Goal: Task Accomplishment & Management: Manage account settings

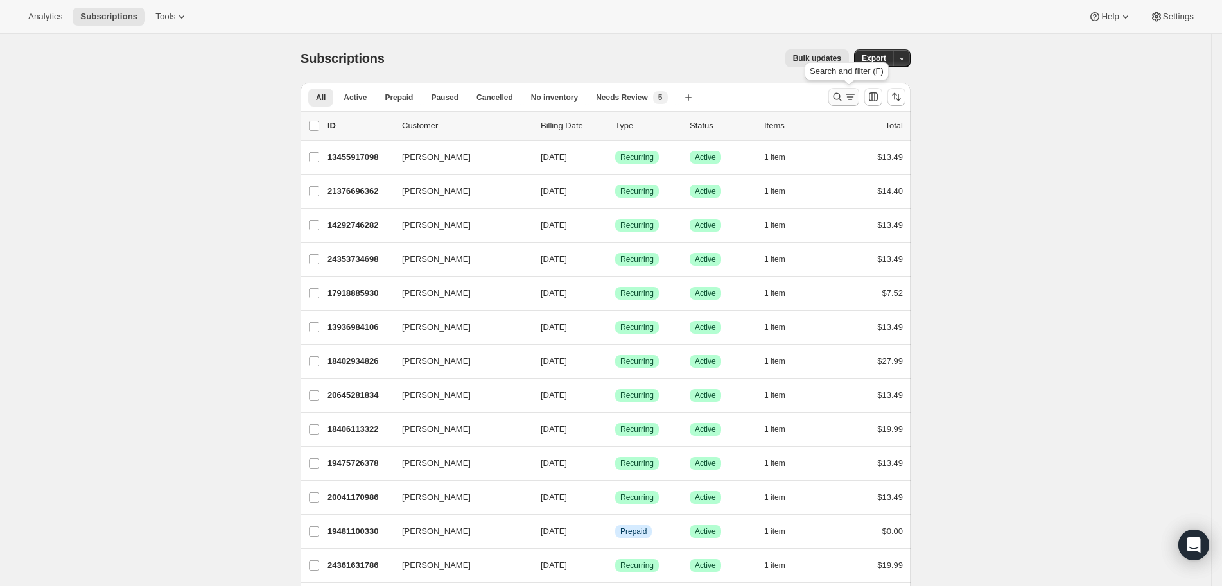
click at [843, 101] on icon "Search and filter results" at bounding box center [837, 97] width 13 height 13
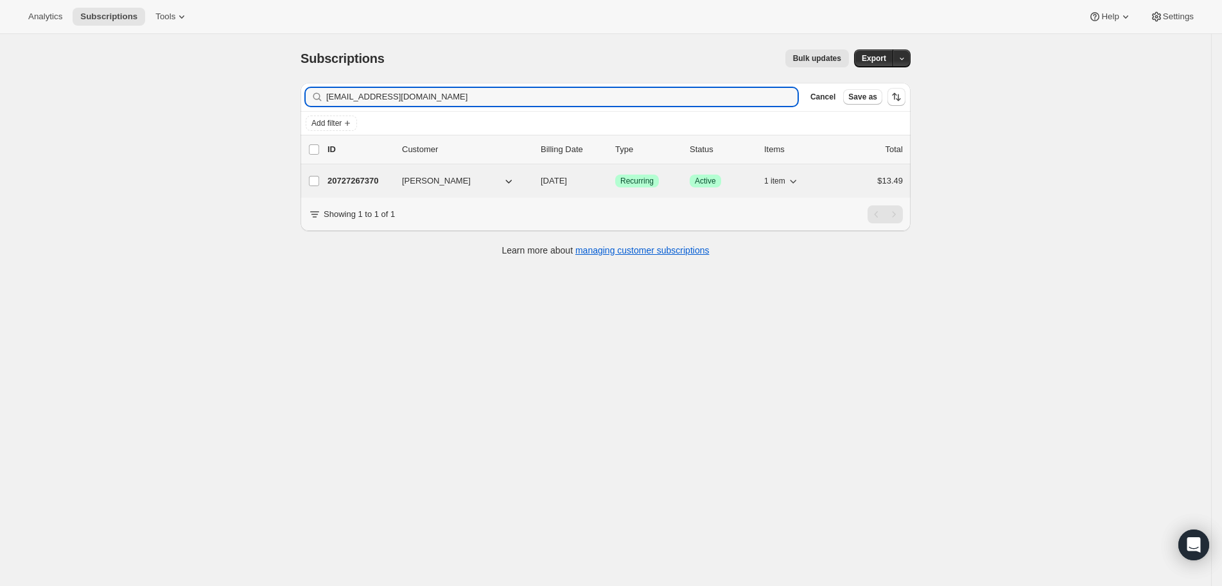
type input "[EMAIL_ADDRESS][DOMAIN_NAME]"
click at [355, 184] on p "20727267370" at bounding box center [360, 181] width 64 height 13
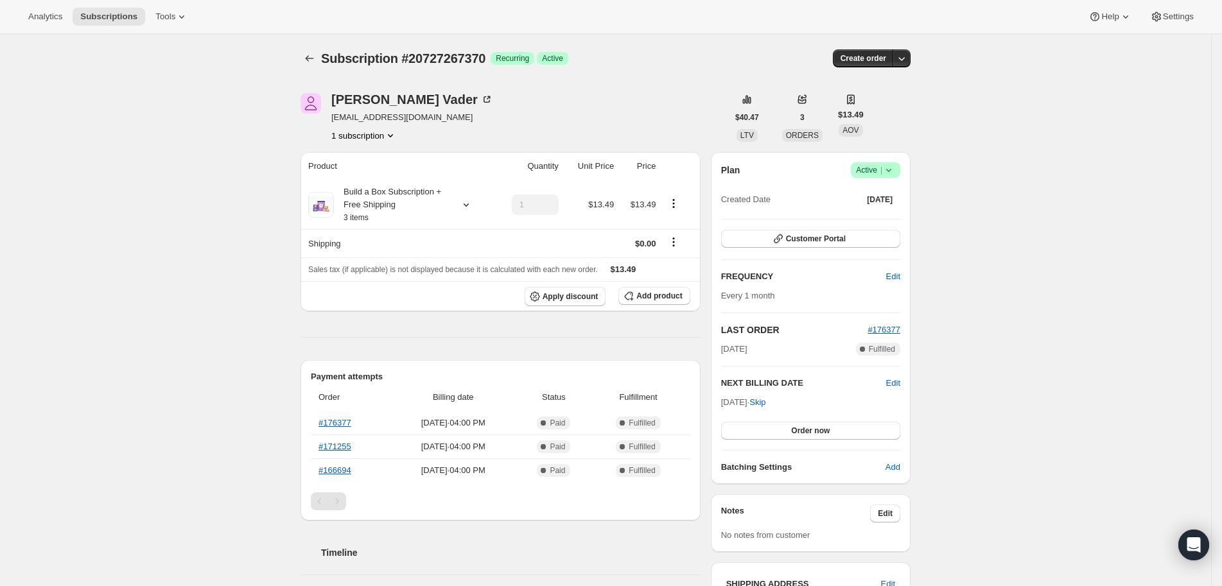
click at [601, 66] on div "Subscription #20727267370 Success Recurring Success Active" at bounding box center [507, 58] width 372 height 18
click at [644, 81] on div "Subscription #20727267370. This page is ready Subscription #20727267370 Success…" at bounding box center [606, 58] width 610 height 49
click at [680, 195] on td at bounding box center [680, 205] width 40 height 49
click at [675, 200] on icon "Product actions" at bounding box center [674, 200] width 2 height 2
click at [680, 224] on span "Edit box" at bounding box center [679, 228] width 30 height 10
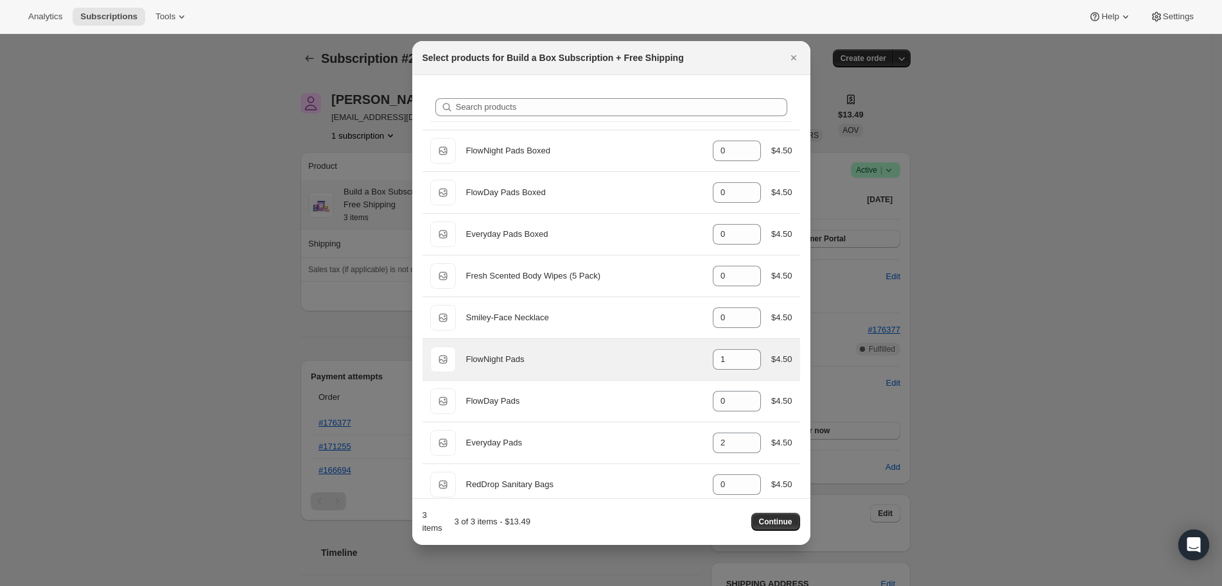
scroll to position [139, 0]
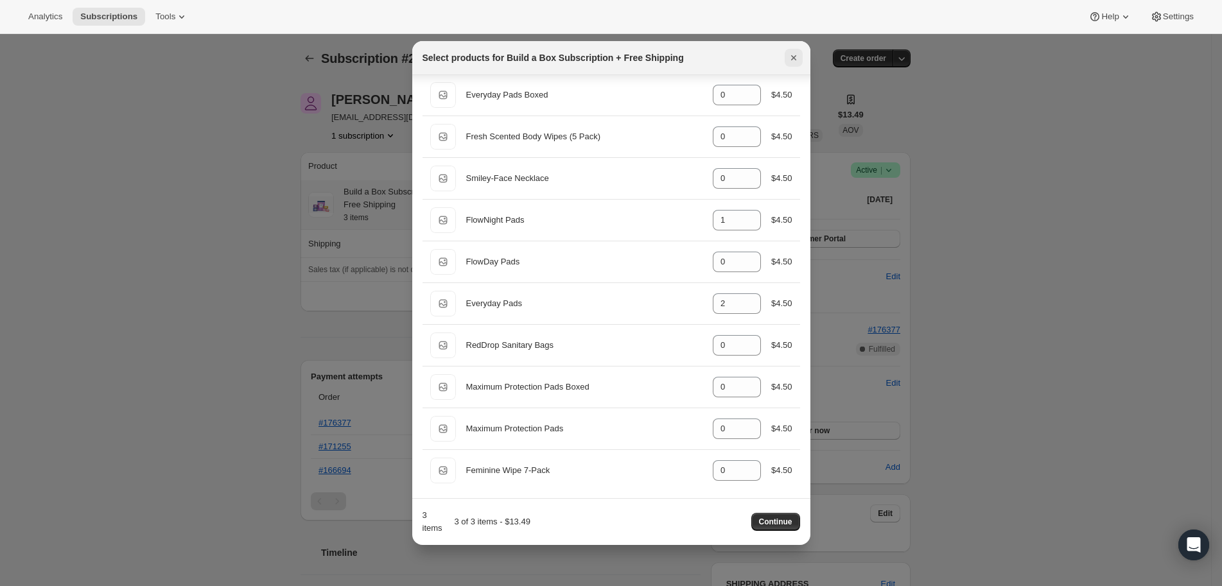
click at [789, 62] on icon "Close" at bounding box center [794, 57] width 13 height 13
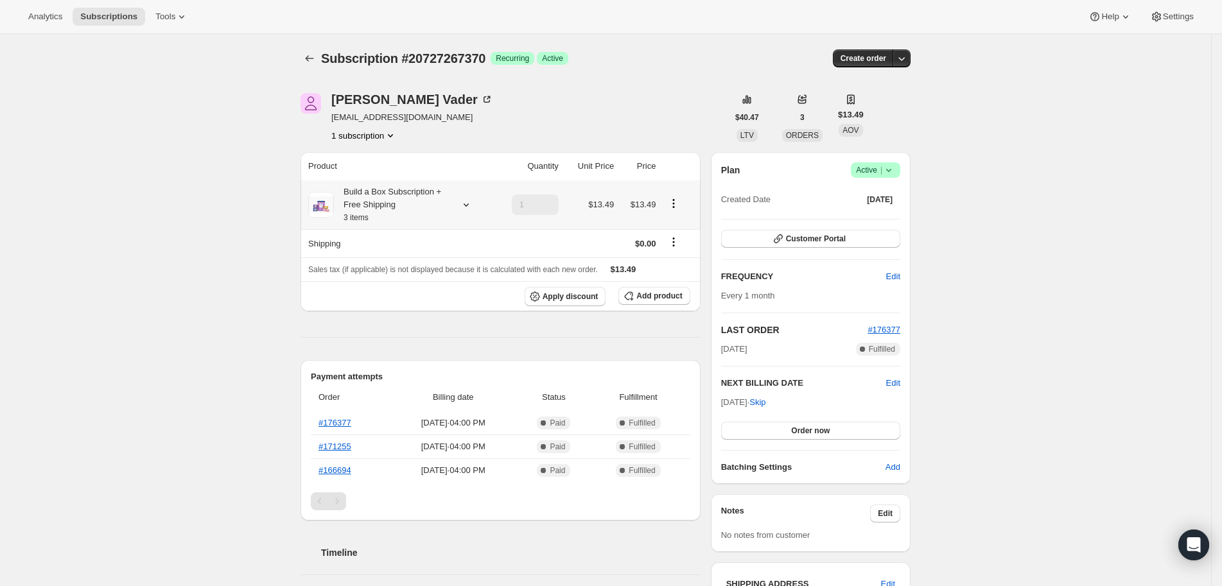
click at [658, 94] on div "[PERSON_NAME] [EMAIL_ADDRESS][DOMAIN_NAME] 1 subscription" at bounding box center [514, 117] width 427 height 49
click at [656, 298] on span "Add product" at bounding box center [660, 296] width 46 height 10
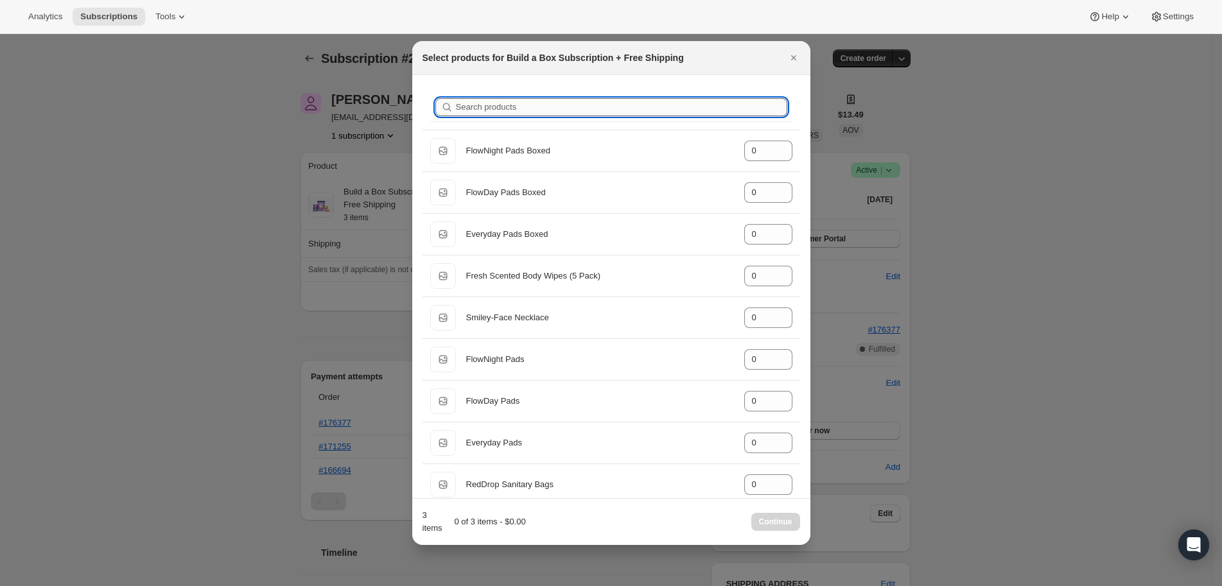
click at [623, 100] on input "Search products" at bounding box center [621, 107] width 331 height 18
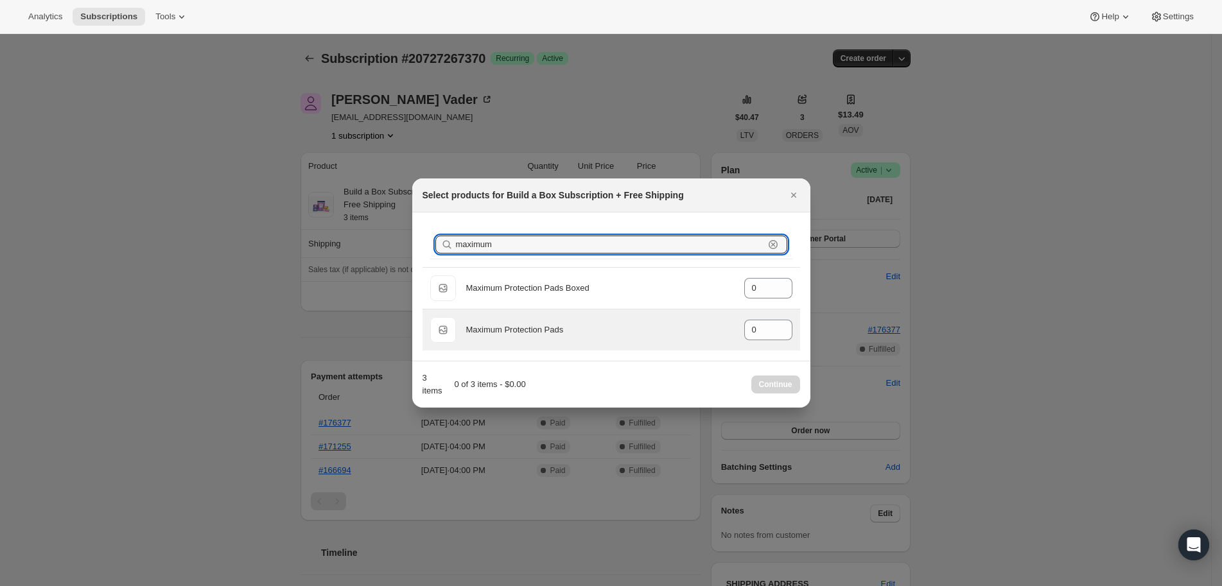
type input "maximum"
click at [596, 322] on div "Default Title Maximum Protection Pads gid://shopify/ProductVariant/410068223590…" at bounding box center [611, 330] width 362 height 26
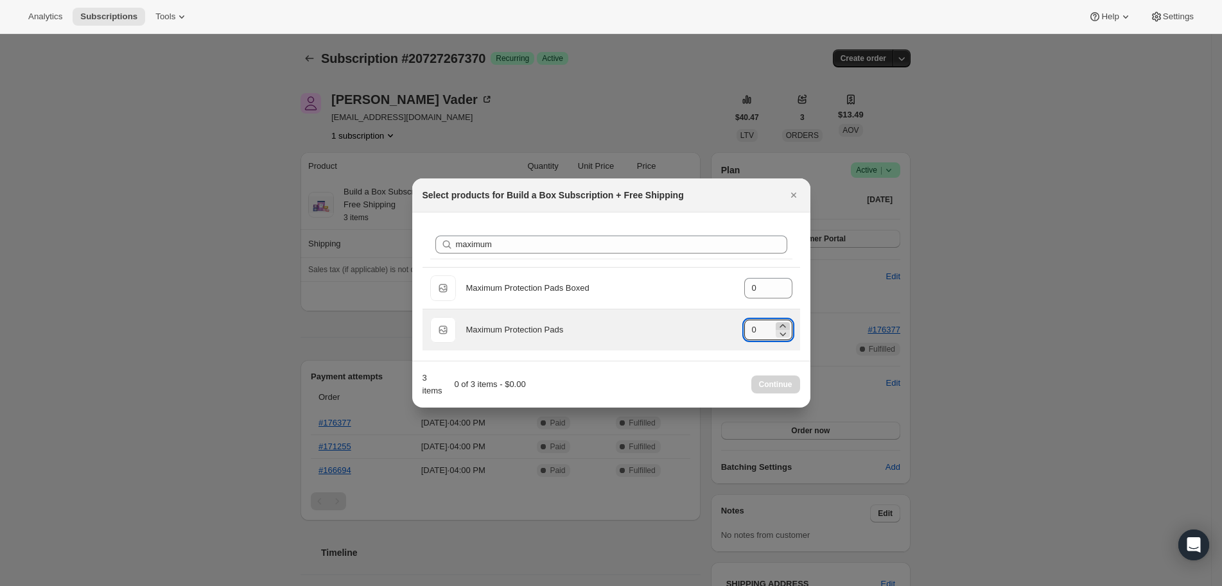
click at [787, 322] on icon ":re4:" at bounding box center [783, 326] width 13 height 13
type input "3"
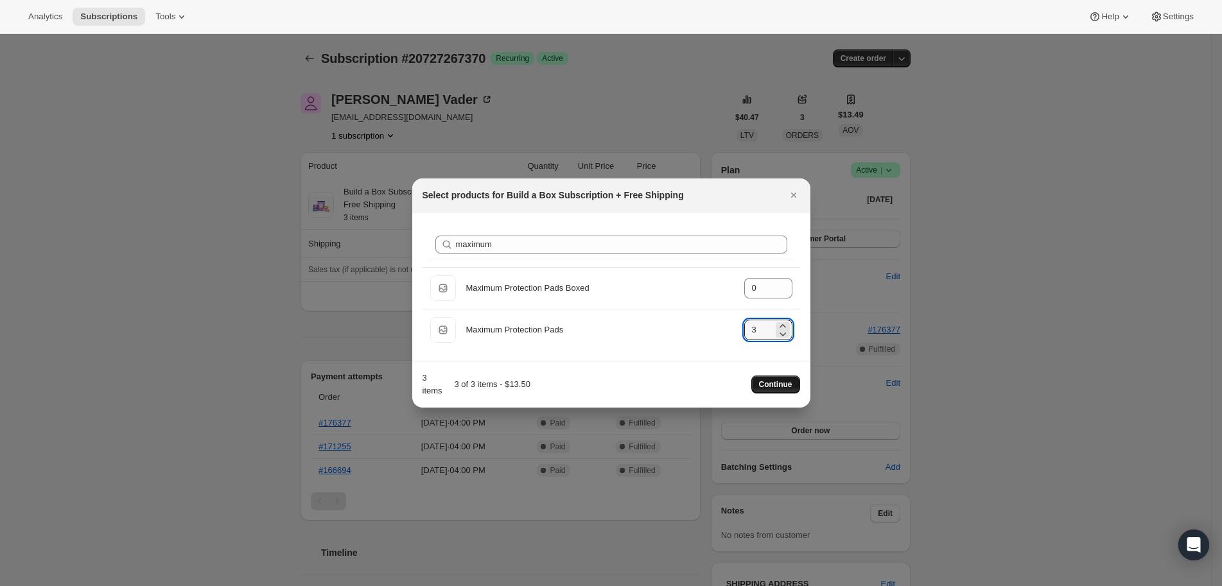
click at [784, 377] on button "Continue" at bounding box center [776, 385] width 49 height 18
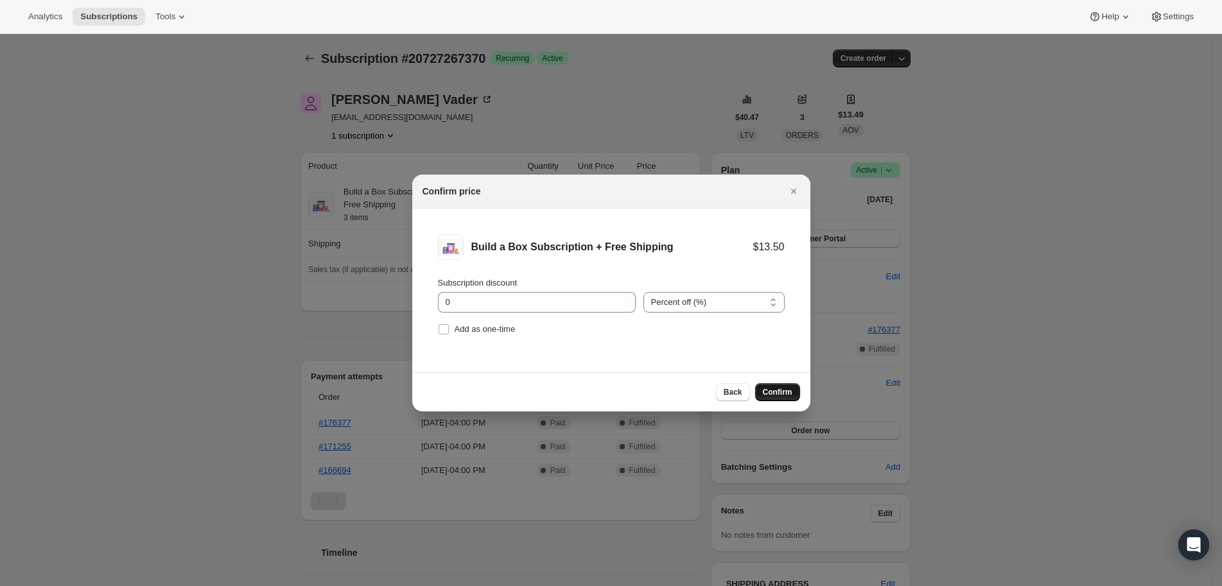
click at [771, 392] on span "Confirm" at bounding box center [778, 392] width 30 height 10
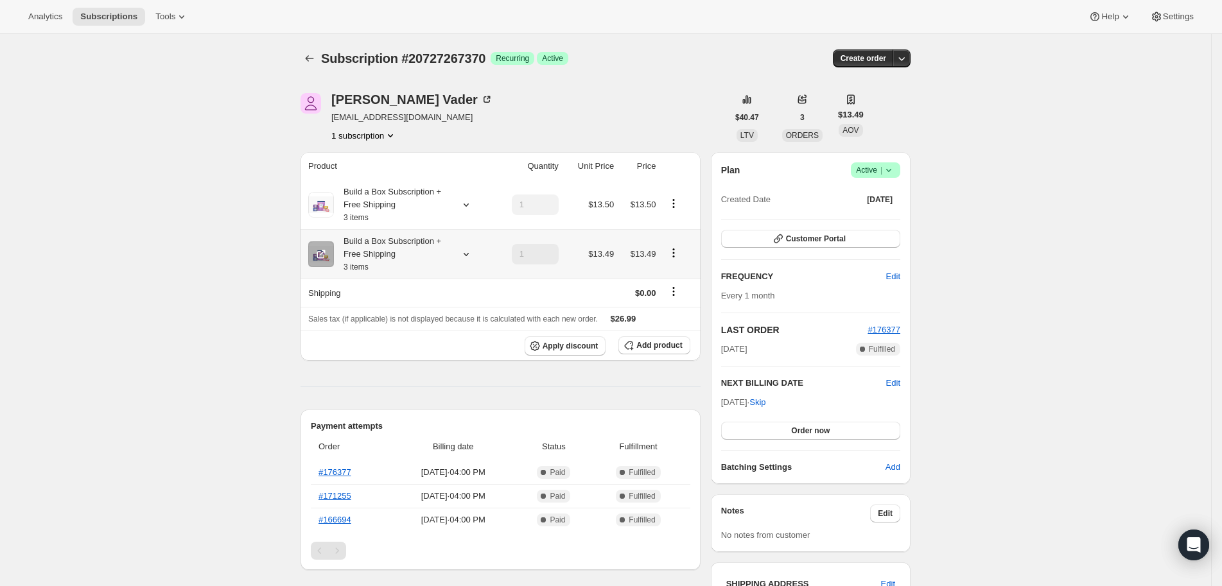
click at [678, 263] on td at bounding box center [680, 253] width 40 height 49
click at [680, 258] on icon "Product actions" at bounding box center [673, 253] width 13 height 13
click at [683, 274] on span "Edit box" at bounding box center [679, 277] width 30 height 10
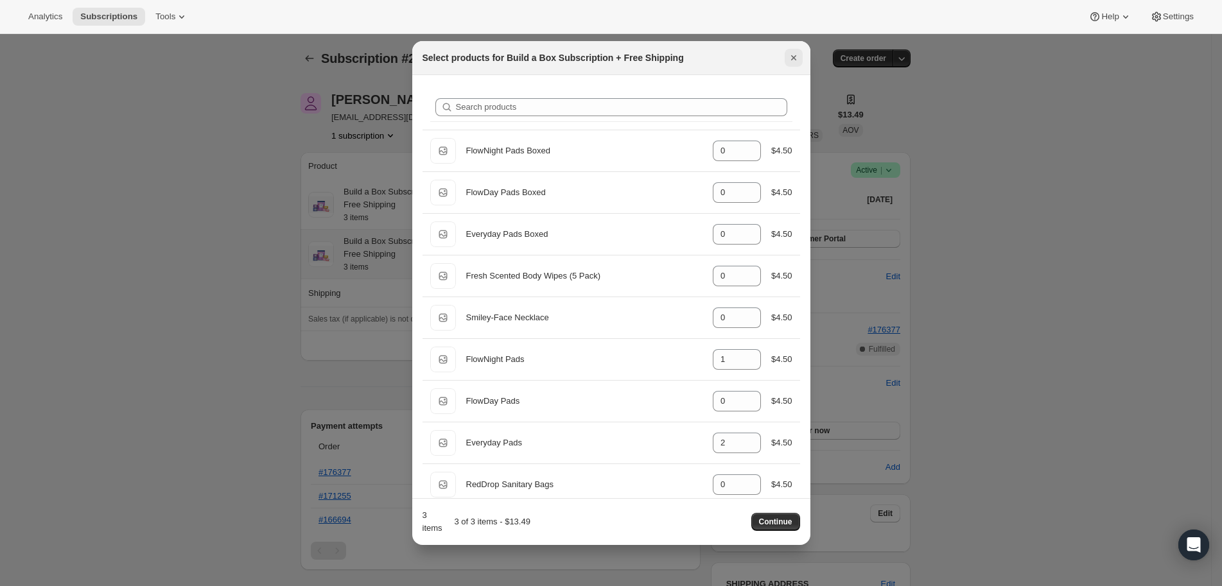
click at [796, 61] on icon "Close" at bounding box center [794, 57] width 13 height 13
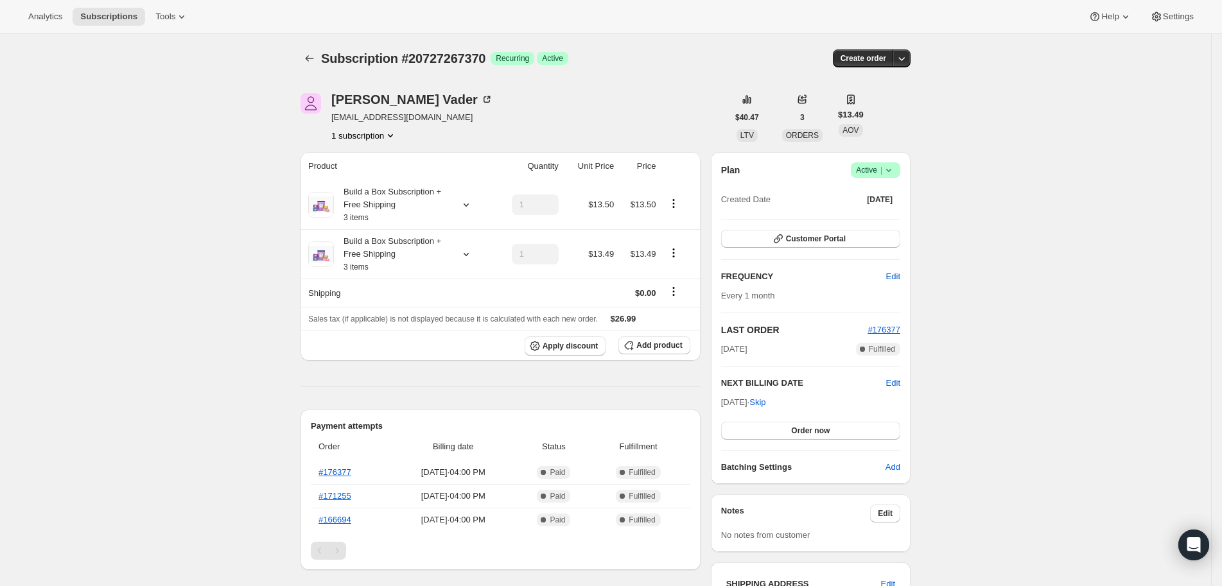
click at [656, 107] on div "[PERSON_NAME] [EMAIL_ADDRESS][DOMAIN_NAME] 1 subscription" at bounding box center [514, 117] width 427 height 49
click at [680, 201] on icon "Product actions" at bounding box center [673, 203] width 13 height 13
click at [689, 233] on span "Edit box" at bounding box center [679, 228] width 30 height 13
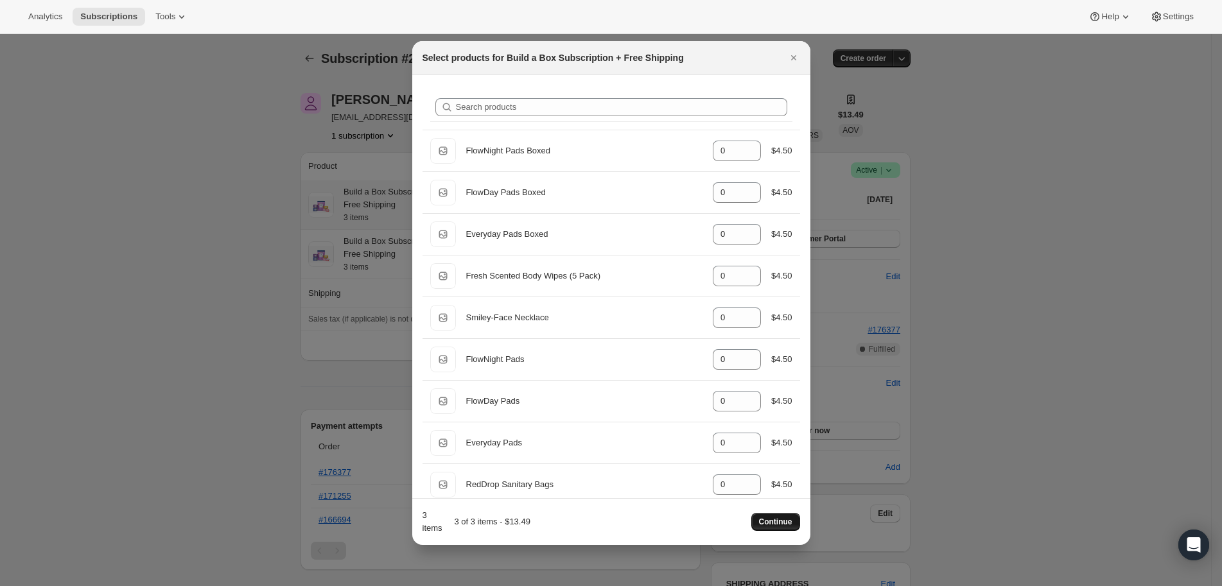
click at [762, 520] on span "Continue" at bounding box center [775, 522] width 33 height 10
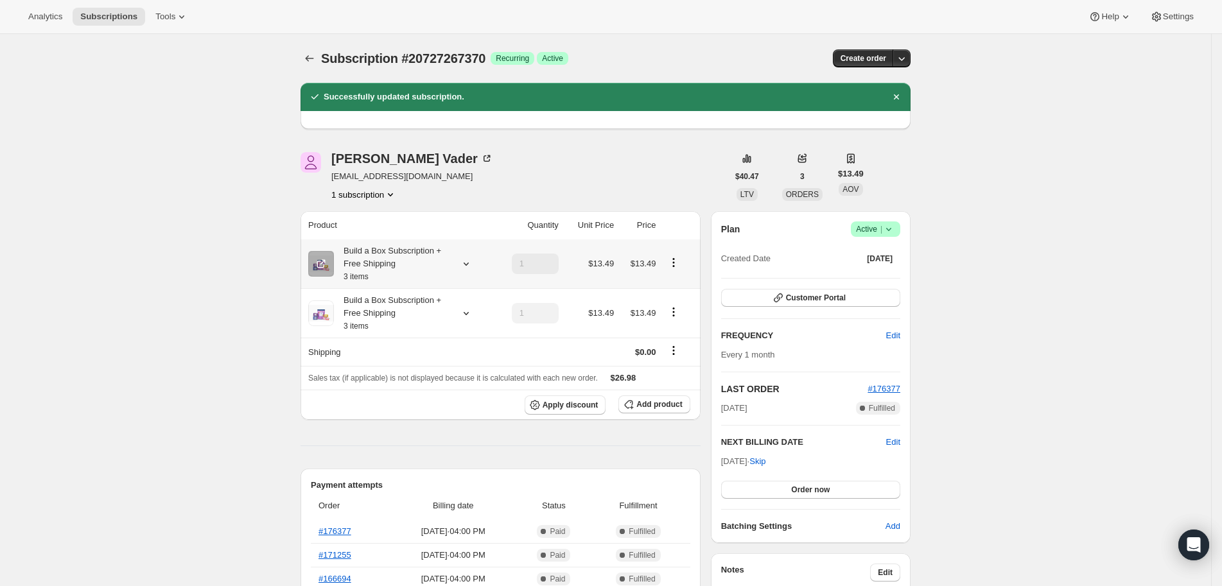
click at [676, 259] on icon "Product actions" at bounding box center [673, 262] width 13 height 13
click at [682, 285] on span "Edit box" at bounding box center [679, 287] width 30 height 10
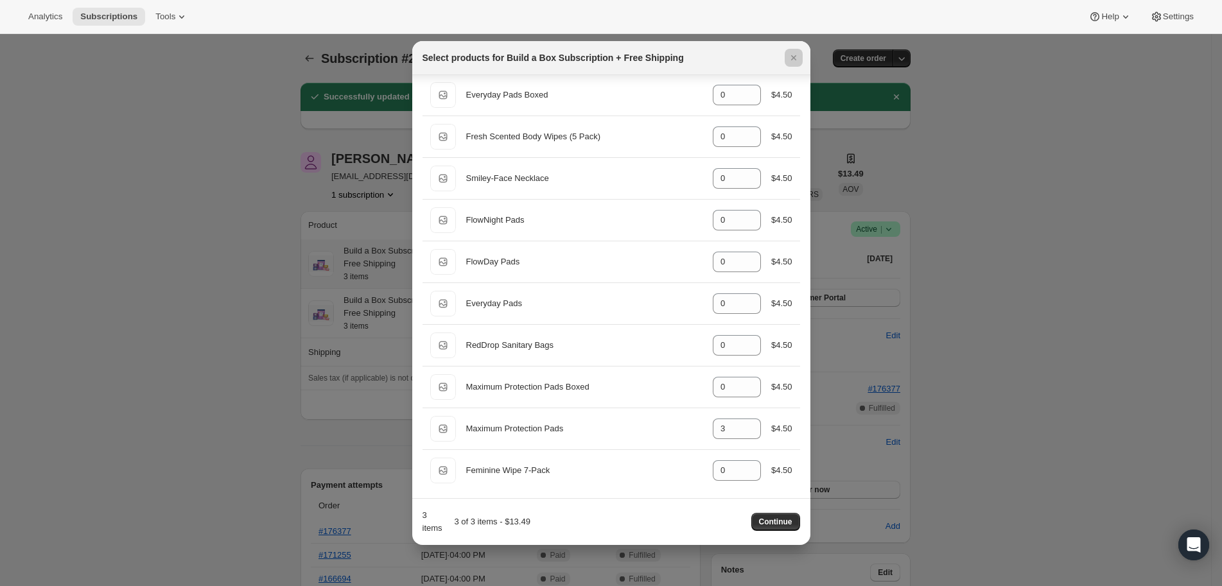
click at [1056, 222] on div at bounding box center [611, 293] width 1222 height 586
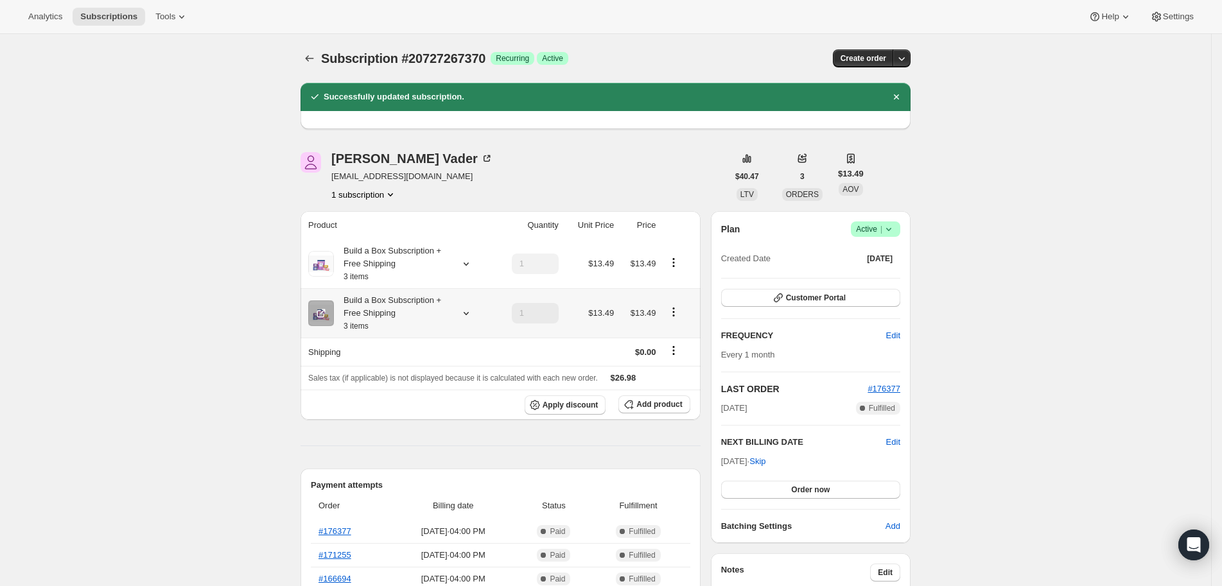
click at [680, 315] on icon "Product actions" at bounding box center [673, 312] width 13 height 13
click at [674, 315] on icon "Product actions" at bounding box center [673, 312] width 13 height 13
click at [677, 315] on icon "Product actions" at bounding box center [673, 312] width 13 height 13
click at [680, 333] on span "Edit box" at bounding box center [679, 336] width 30 height 10
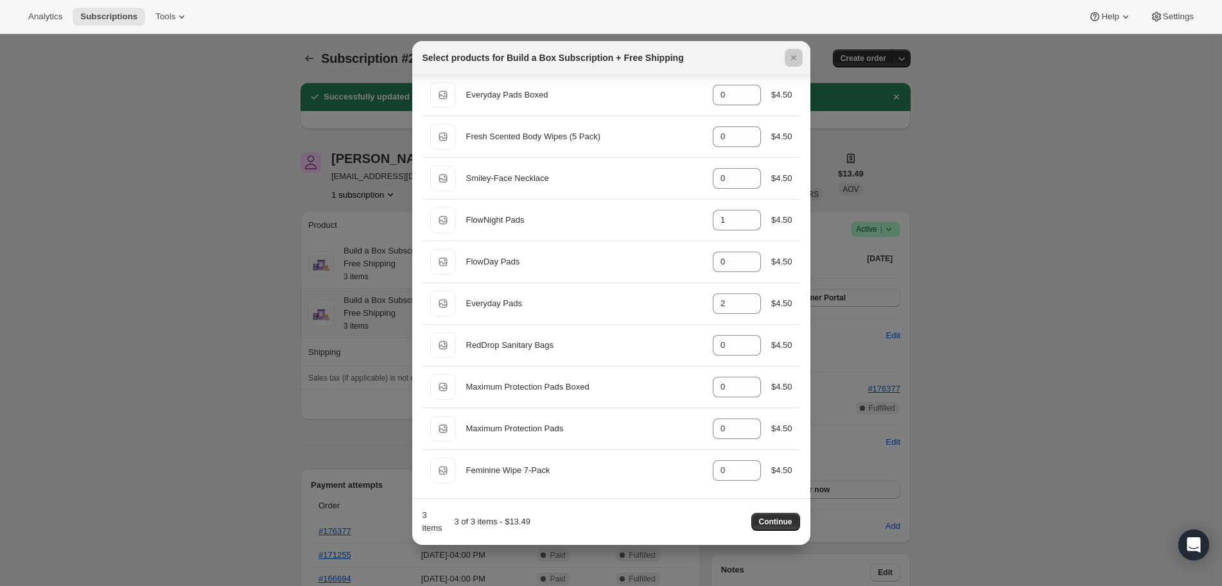
click at [981, 389] on div at bounding box center [611, 293] width 1222 height 586
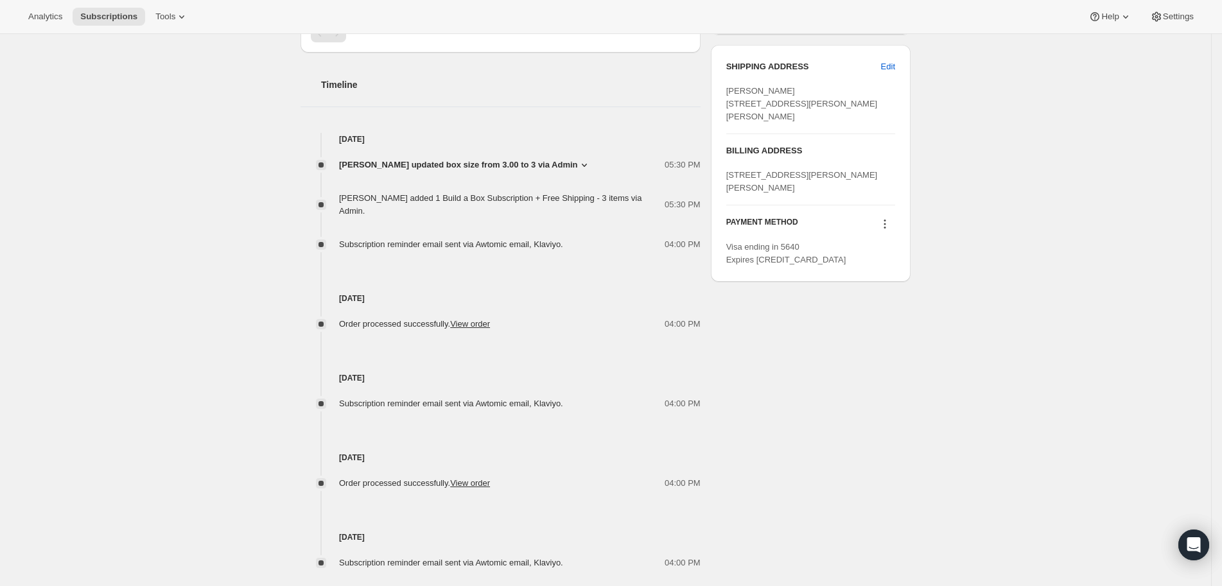
scroll to position [463, 0]
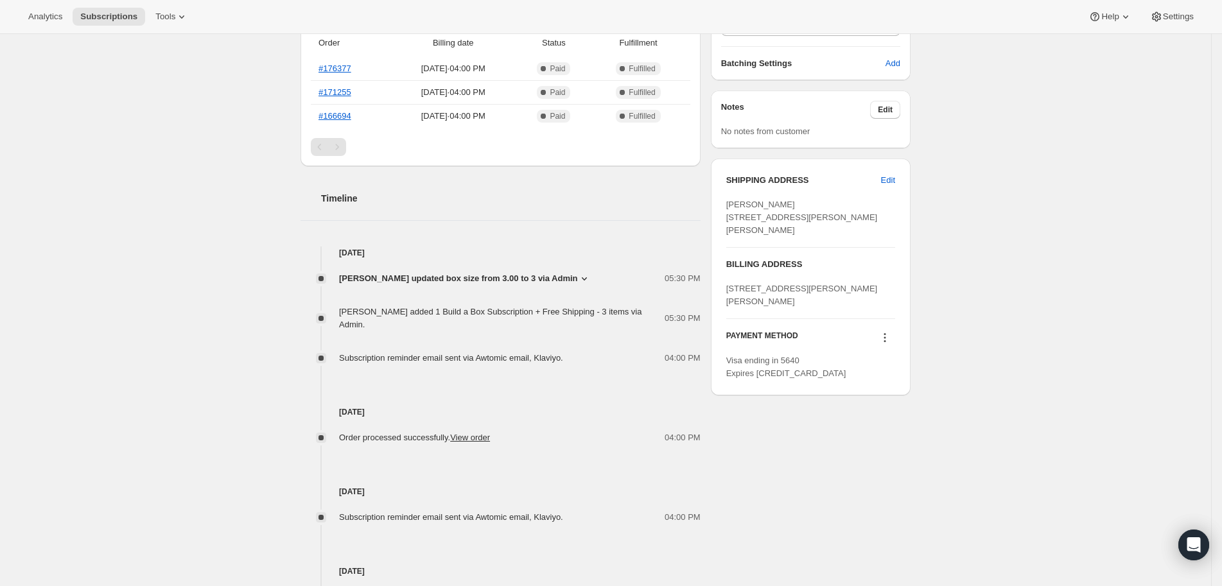
click at [591, 278] on icon at bounding box center [584, 278] width 13 height 13
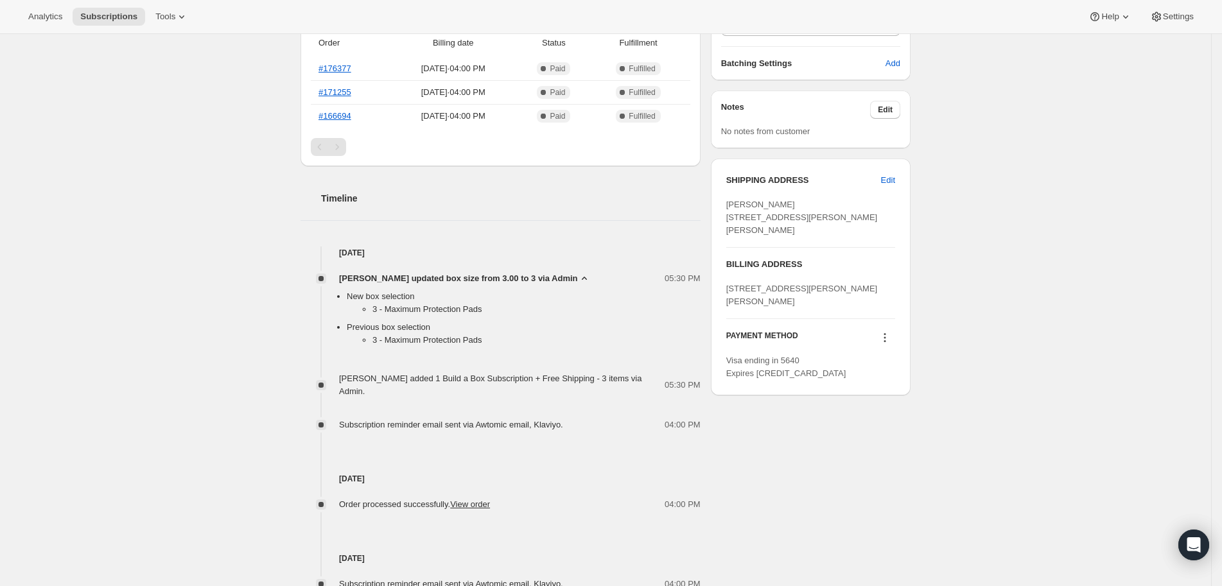
click at [547, 324] on li "Previous box selection 3 - Maximum Protection Pads" at bounding box center [524, 336] width 354 height 31
drag, startPoint x: 511, startPoint y: 311, endPoint x: 351, endPoint y: 297, distance: 160.6
click at [351, 297] on ul "New box selection 3 - Maximum Protection Pads Previous box selection 3 - Maximu…" at bounding box center [511, 321] width 380 height 62
copy li "New box selection 3 - Maximum Protection Pads"
click at [419, 213] on div "Timeline [DATE] [PERSON_NAME] updated box size from 3.00 to 3 via Admin 05:30 P…" at bounding box center [501, 478] width 400 height 624
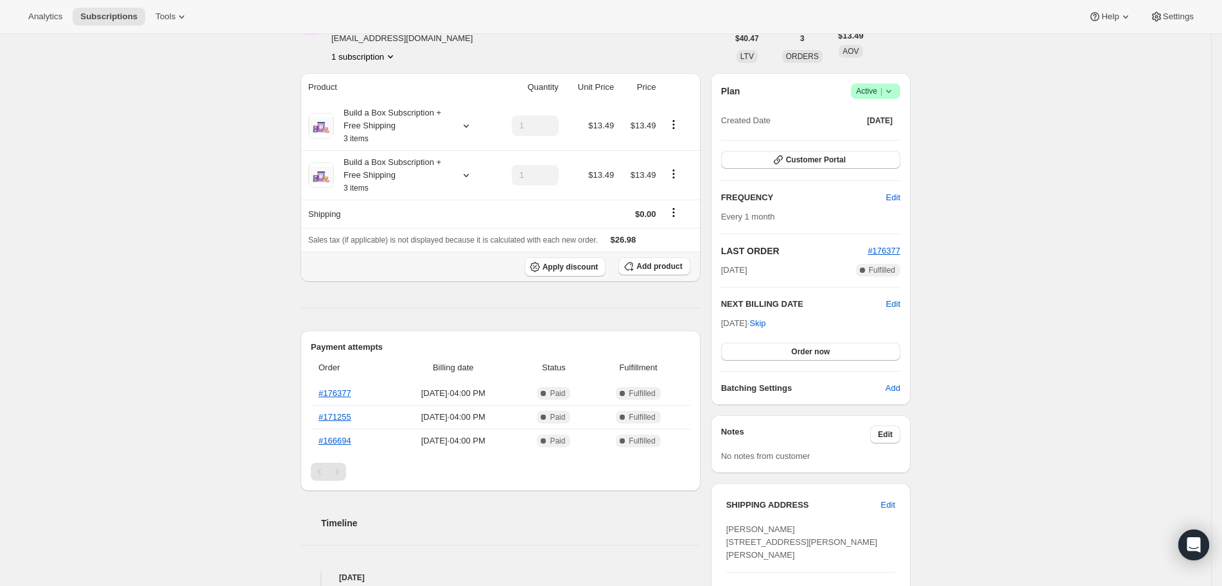
scroll to position [30, 0]
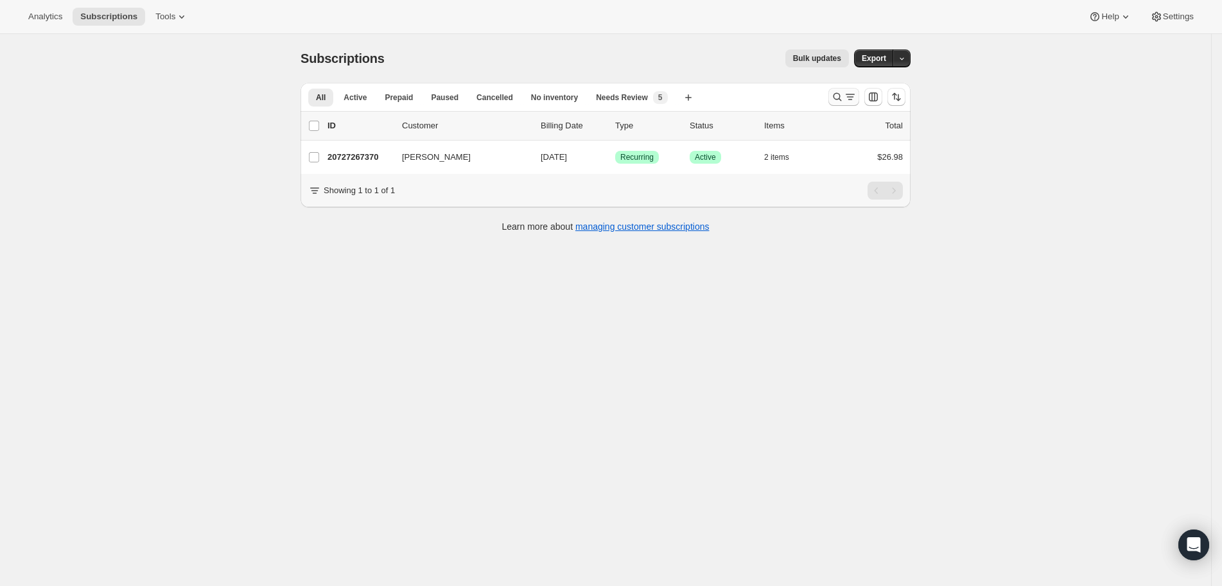
click at [843, 91] on icon "Search and filter results" at bounding box center [837, 97] width 13 height 13
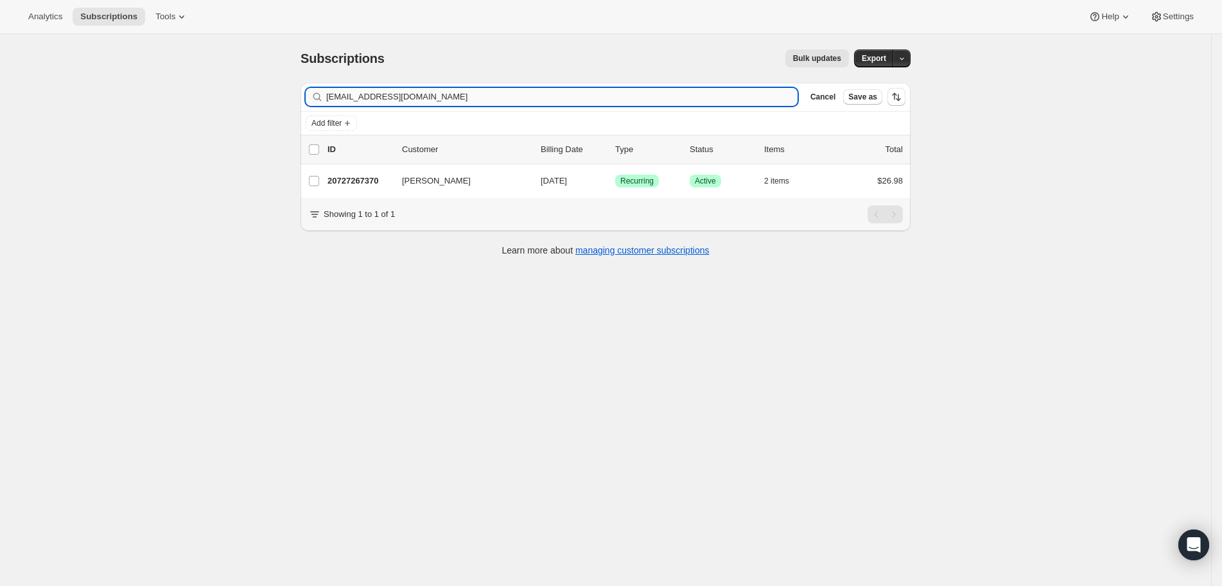
click at [464, 104] on input "[EMAIL_ADDRESS][DOMAIN_NAME]" at bounding box center [561, 97] width 471 height 18
click at [463, 105] on input "[EMAIL_ADDRESS][DOMAIN_NAME]" at bounding box center [561, 97] width 471 height 18
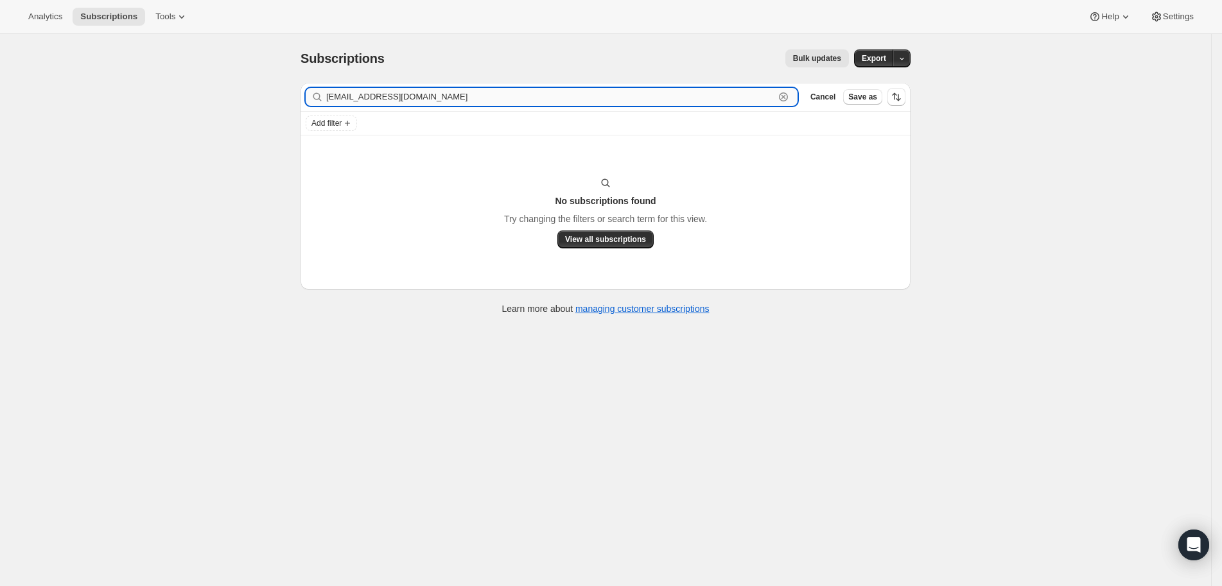
click at [464, 95] on input "myssbeauty@yahoo.com" at bounding box center [550, 97] width 448 height 18
paste input "April Ryans"
type input "April Ryans"
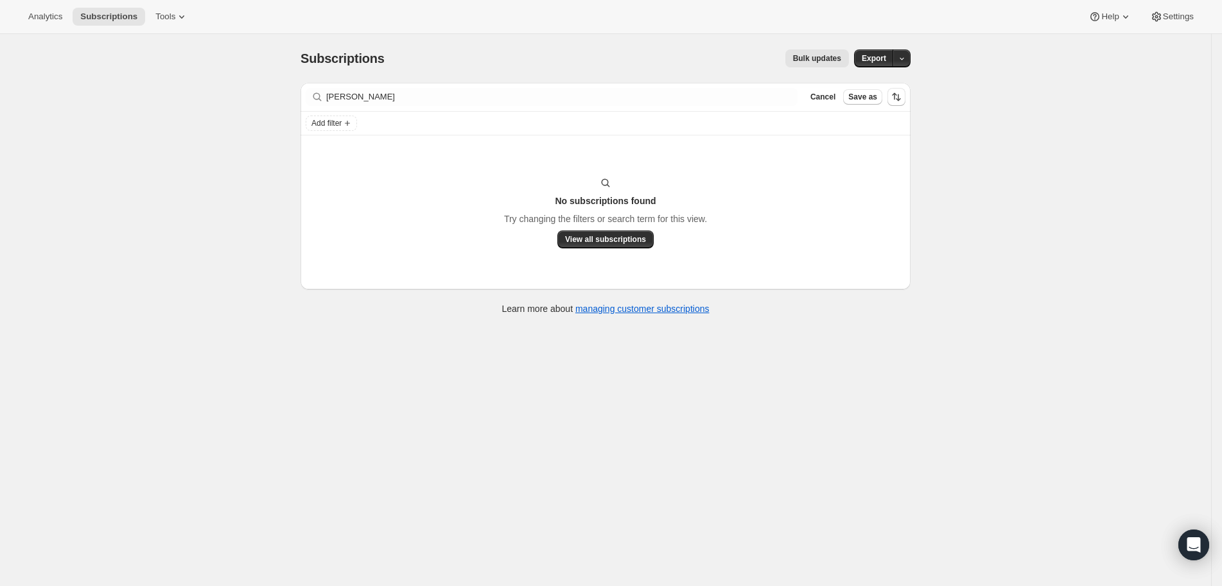
click at [51, 119] on div "Subscriptions. This page is ready Subscriptions Bulk updates More actions Bulk …" at bounding box center [605, 327] width 1211 height 586
